Goal: Transaction & Acquisition: Purchase product/service

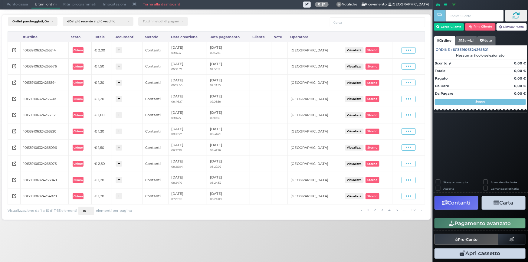
click at [14, 6] on span "Punto cassa" at bounding box center [17, 4] width 28 height 8
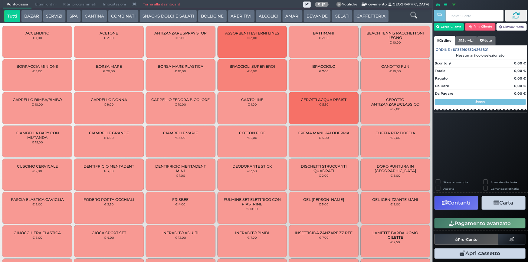
click at [358, 17] on button "CAFFETTERIA" at bounding box center [370, 16] width 35 height 12
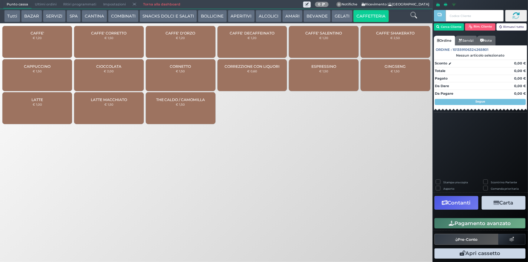
click at [54, 41] on div "CAFFE' € 1,20" at bounding box center [37, 42] width 70 height 32
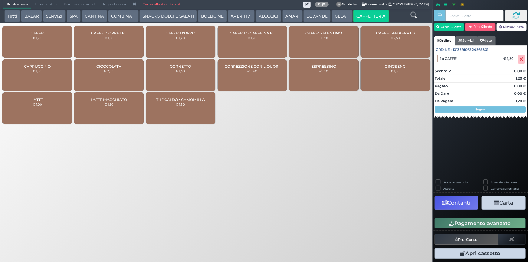
click at [54, 41] on div "CAFFE' € 1,20" at bounding box center [37, 42] width 70 height 32
click at [475, 223] on button "Pagamento avanzato" at bounding box center [479, 223] width 91 height 10
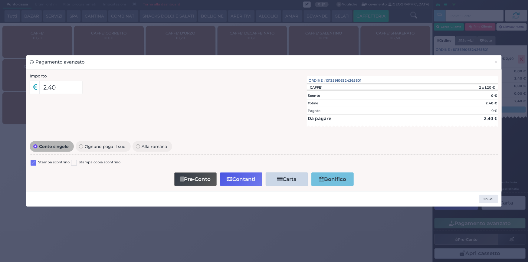
click at [36, 161] on label at bounding box center [34, 163] width 6 height 6
click at [0, 0] on input "checkbox" at bounding box center [0, 0] width 0 height 0
click at [249, 175] on button "Contanti" at bounding box center [241, 179] width 42 height 14
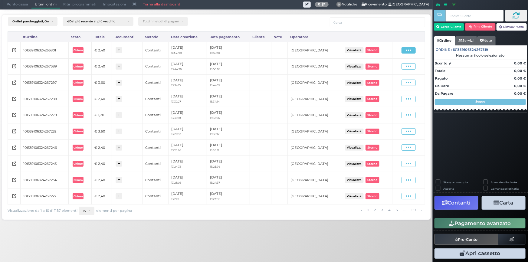
click at [407, 51] on icon at bounding box center [408, 50] width 5 height 6
click at [399, 67] on span "Ristampa Pre-Conto" at bounding box center [394, 68] width 25 height 10
click at [18, 6] on span "Punto cassa" at bounding box center [17, 4] width 28 height 8
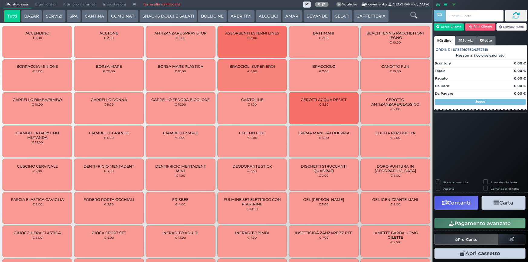
click at [362, 16] on button "CAFFETTERIA" at bounding box center [370, 16] width 35 height 12
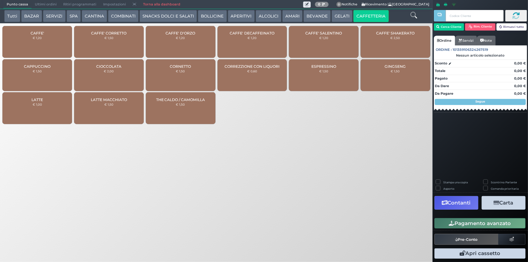
click at [43, 44] on div "CAFFE' € 1,20" at bounding box center [37, 42] width 70 height 32
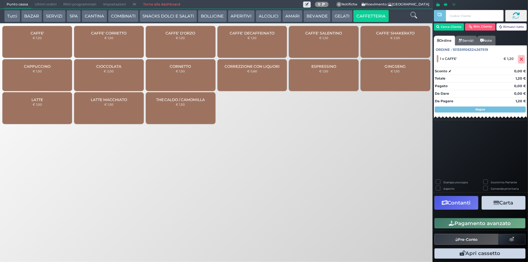
click at [318, 17] on button "BEVANDE" at bounding box center [316, 16] width 27 height 12
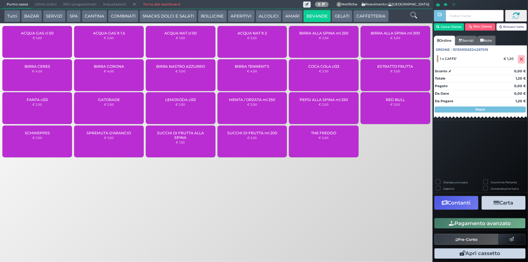
click at [176, 41] on div "ACQUA NAT cl 50 € 1,00" at bounding box center [181, 42] width 70 height 32
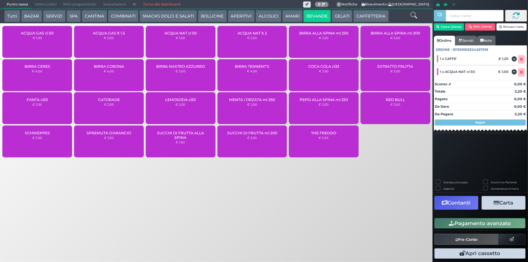
click at [486, 222] on button "Pagamento avanzato" at bounding box center [479, 223] width 91 height 10
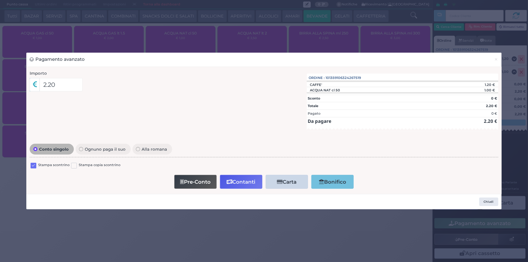
click at [32, 165] on label at bounding box center [34, 166] width 6 height 6
click at [0, 0] on input "checkbox" at bounding box center [0, 0] width 0 height 0
click at [234, 179] on button "Contanti" at bounding box center [241, 182] width 42 height 14
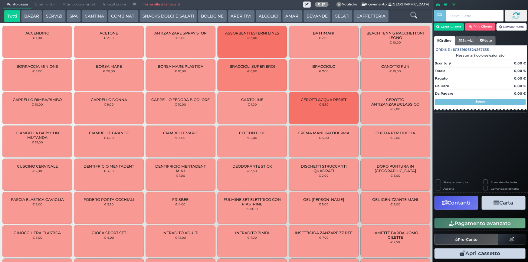
click at [48, 4] on span "Ultimi ordini" at bounding box center [45, 4] width 28 height 8
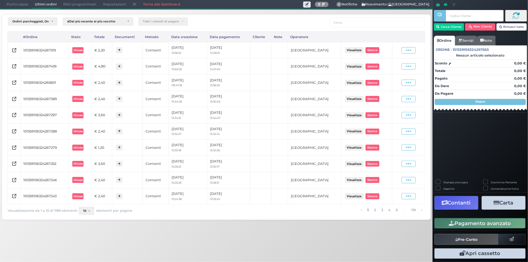
click at [404, 51] on span at bounding box center [408, 50] width 14 height 6
click at [390, 69] on span "Ristampa Pre-Conto" at bounding box center [394, 68] width 25 height 10
